Goal: Navigation & Orientation: Find specific page/section

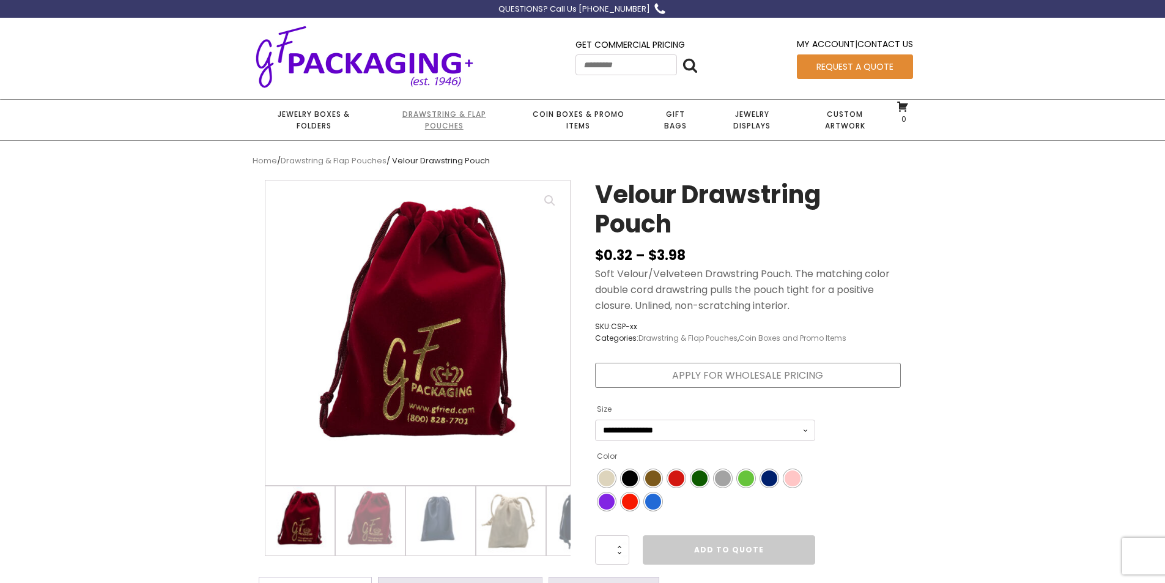
click at [462, 122] on link "Drawstring & Flap Pouches" at bounding box center [444, 120] width 137 height 40
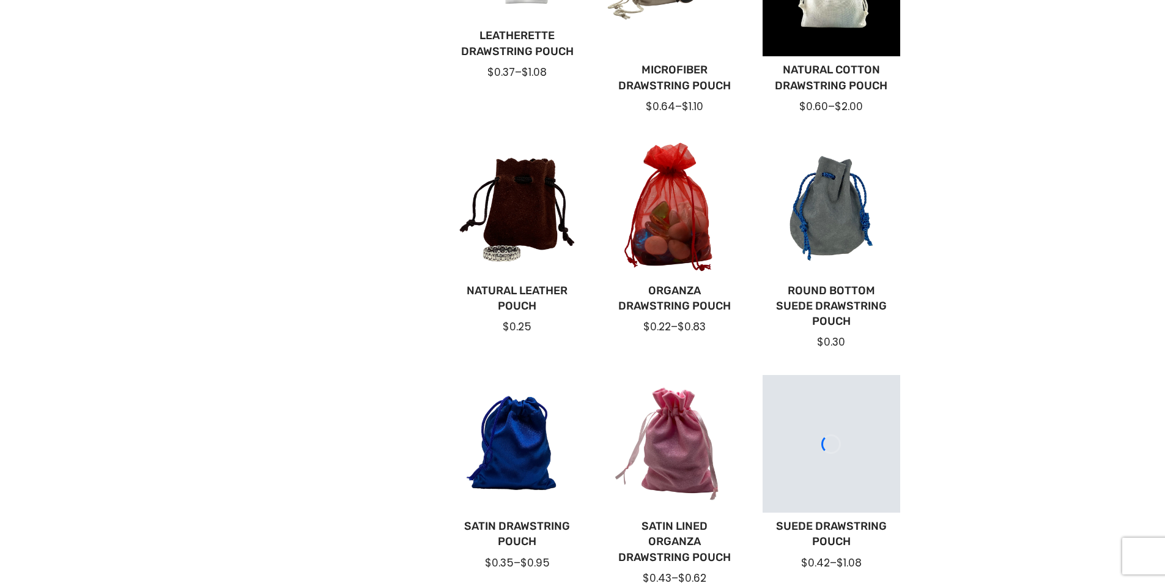
scroll to position [734, 0]
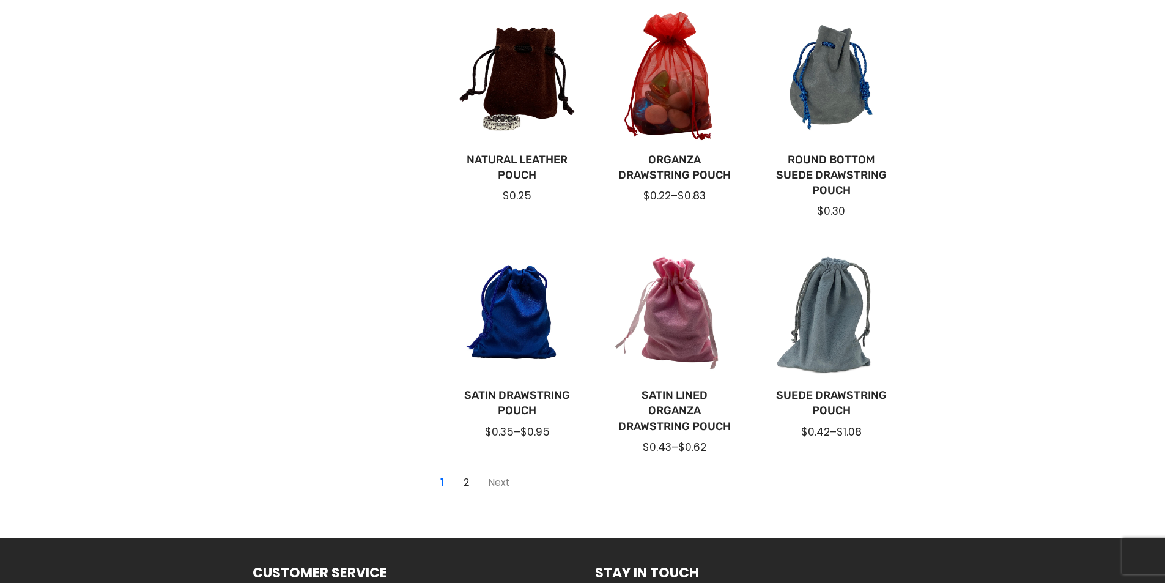
click at [503, 479] on link "Next" at bounding box center [498, 483] width 35 height 20
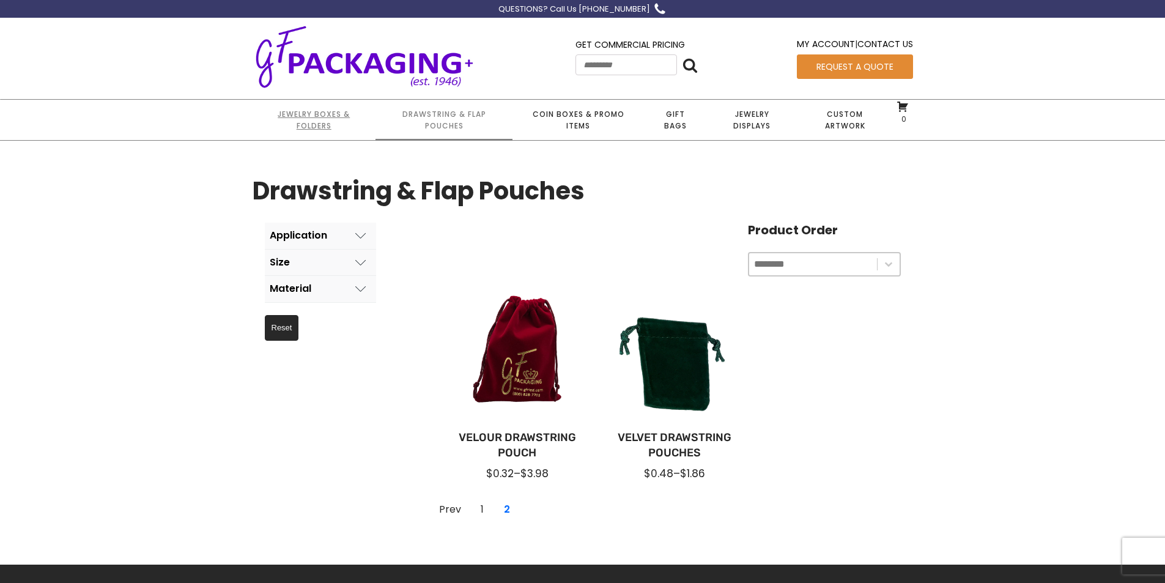
click at [334, 113] on link "Jewelry Boxes & Folders" at bounding box center [314, 120] width 123 height 40
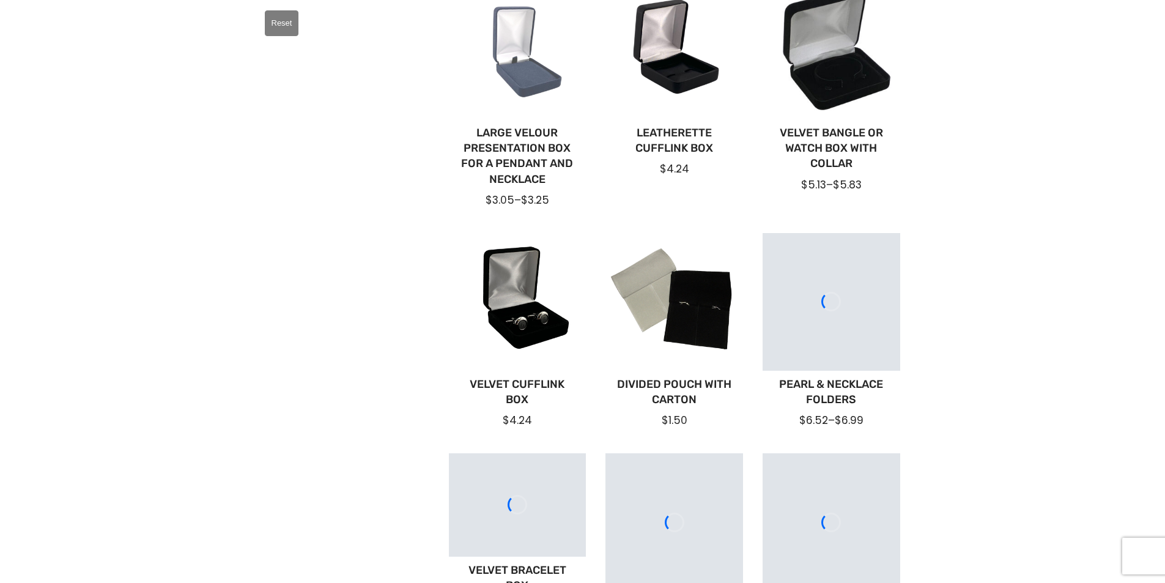
scroll to position [306, 0]
